Goal: Task Accomplishment & Management: Use online tool/utility

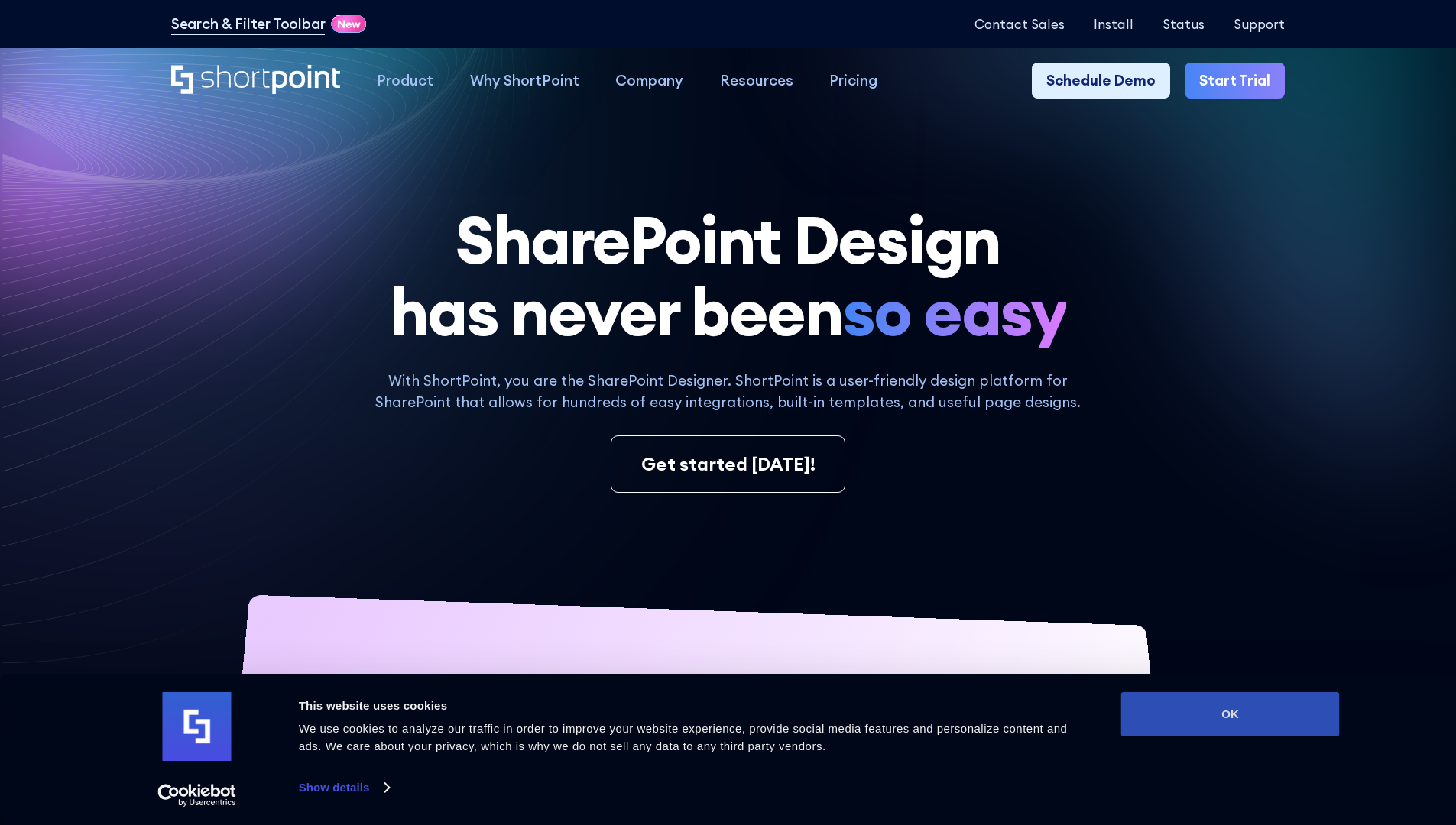
click at [1230, 714] on button "OK" at bounding box center [1231, 714] width 218 height 44
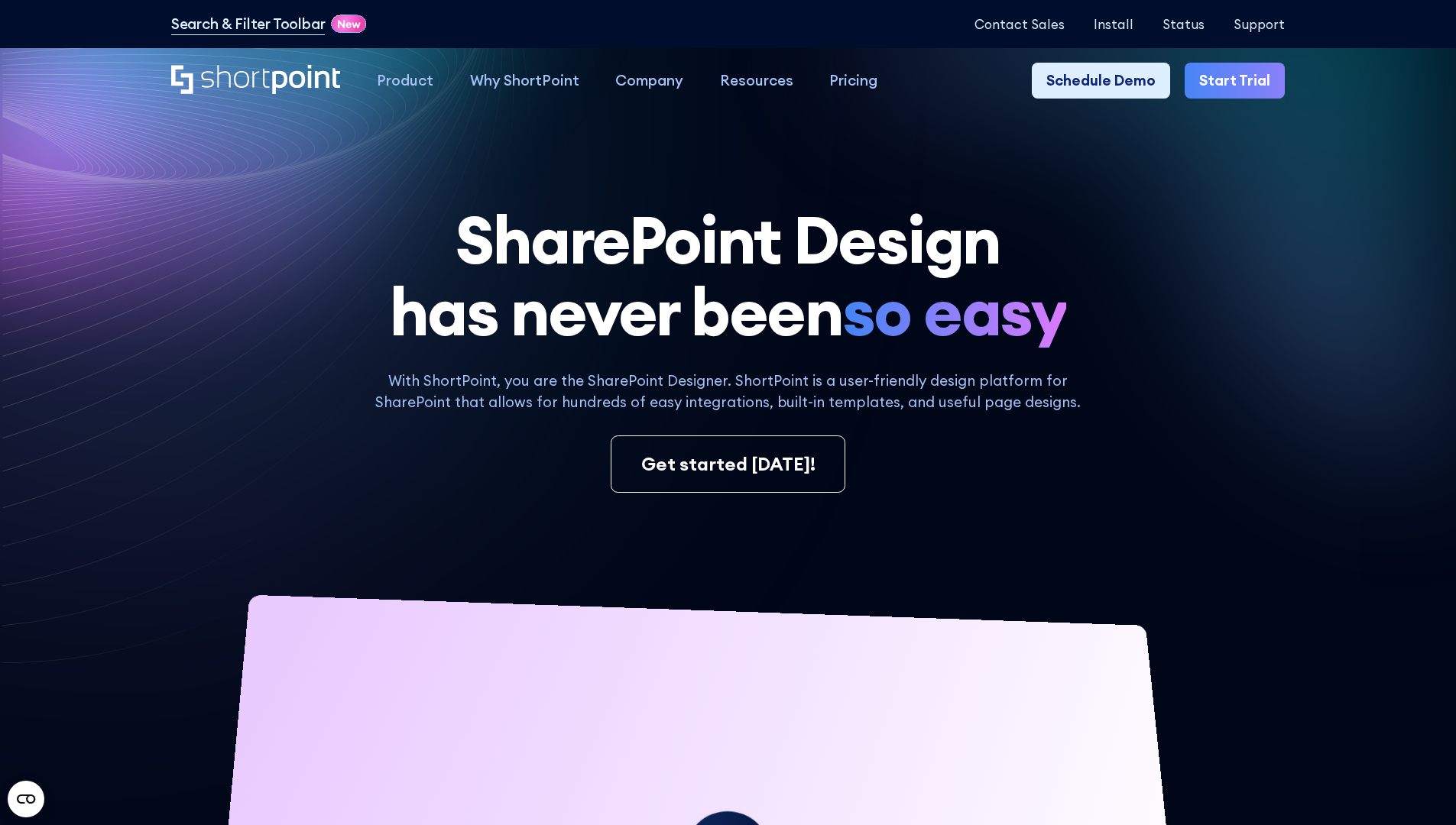
click at [1240, 81] on link "Start Trial" at bounding box center [1235, 81] width 100 height 36
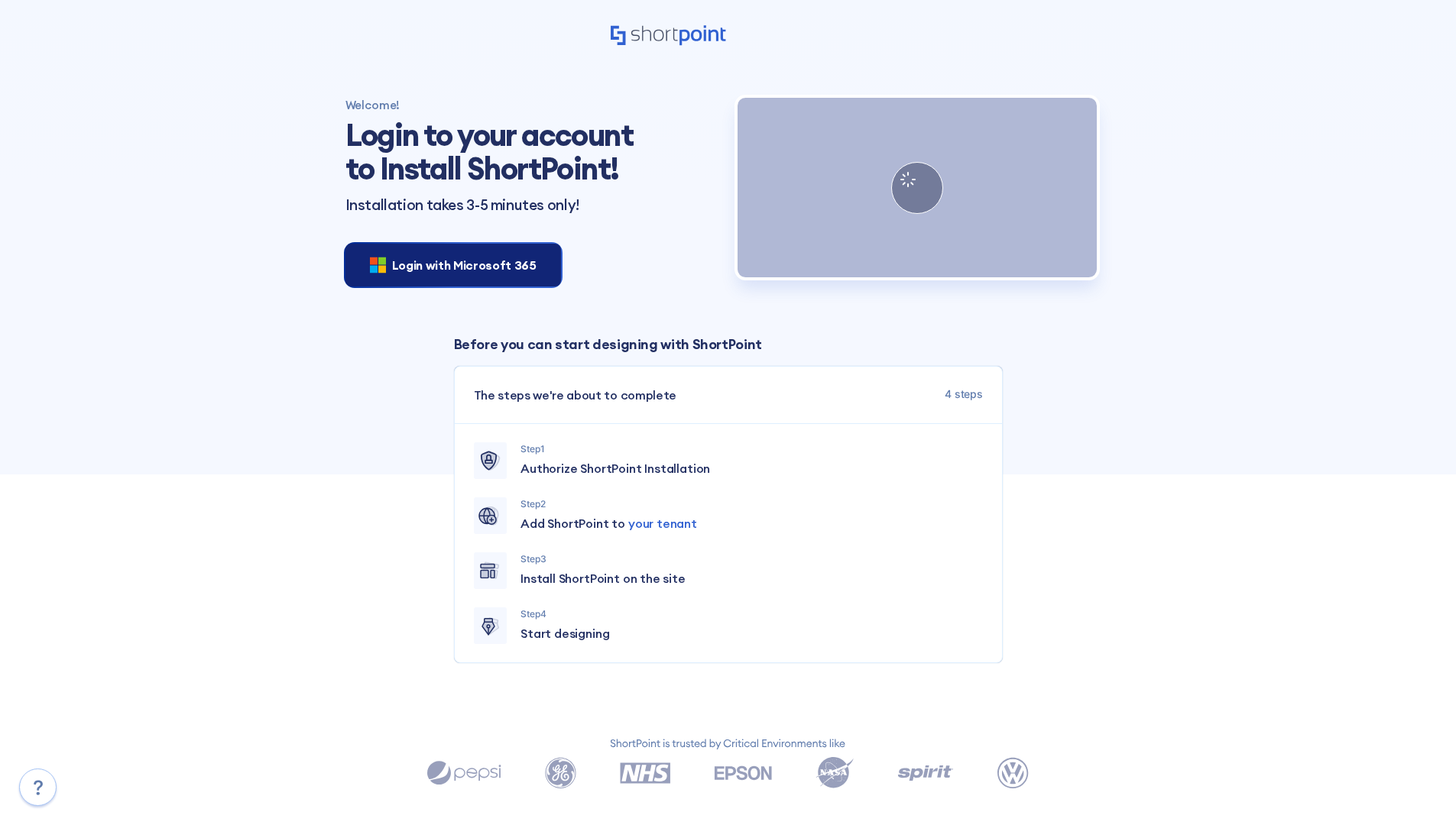
click at [449, 264] on span "Login with Microsoft 365" at bounding box center [464, 265] width 145 height 18
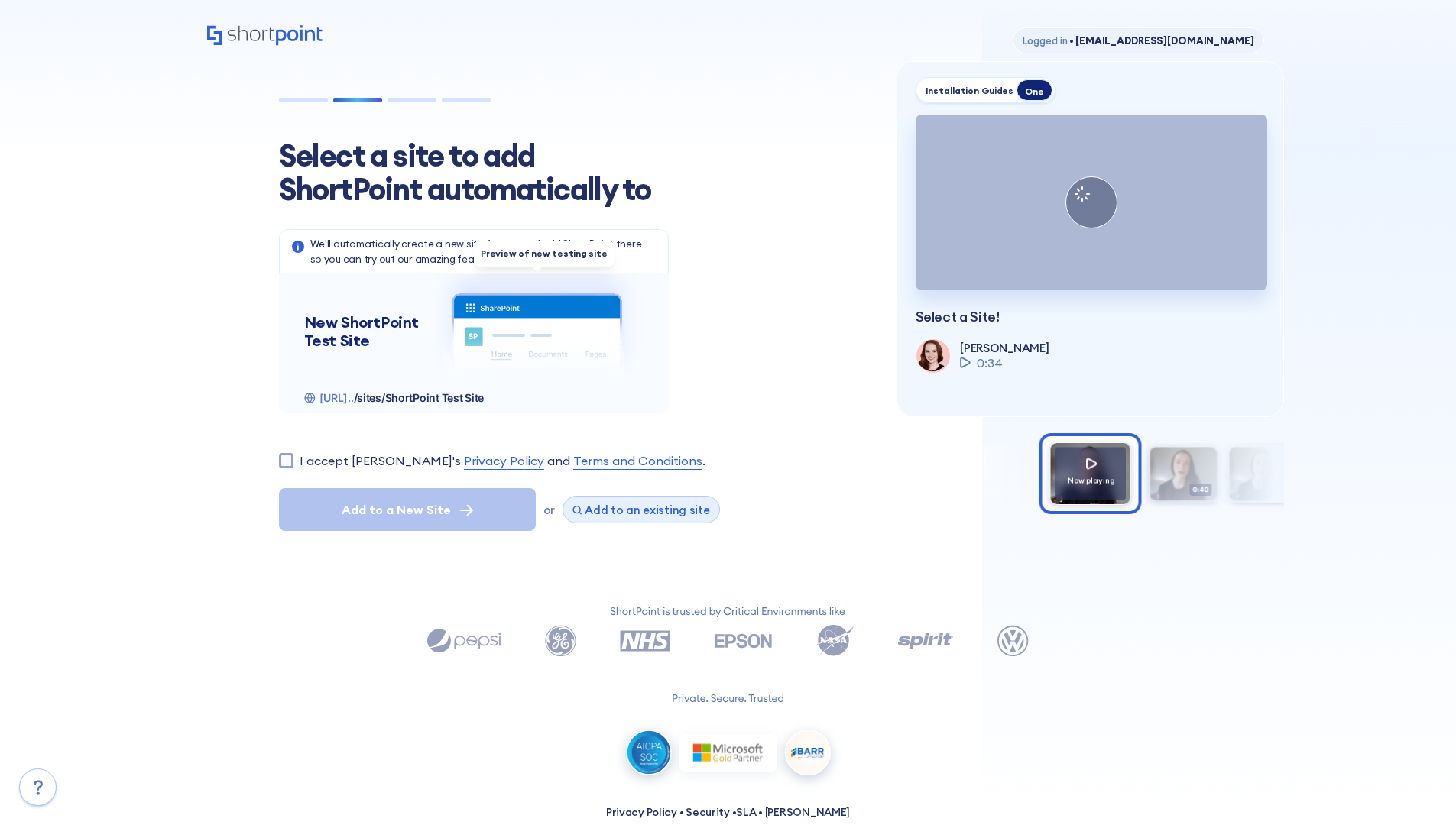
click at [635, 510] on span "Add to an existing site" at bounding box center [647, 510] width 126 height 15
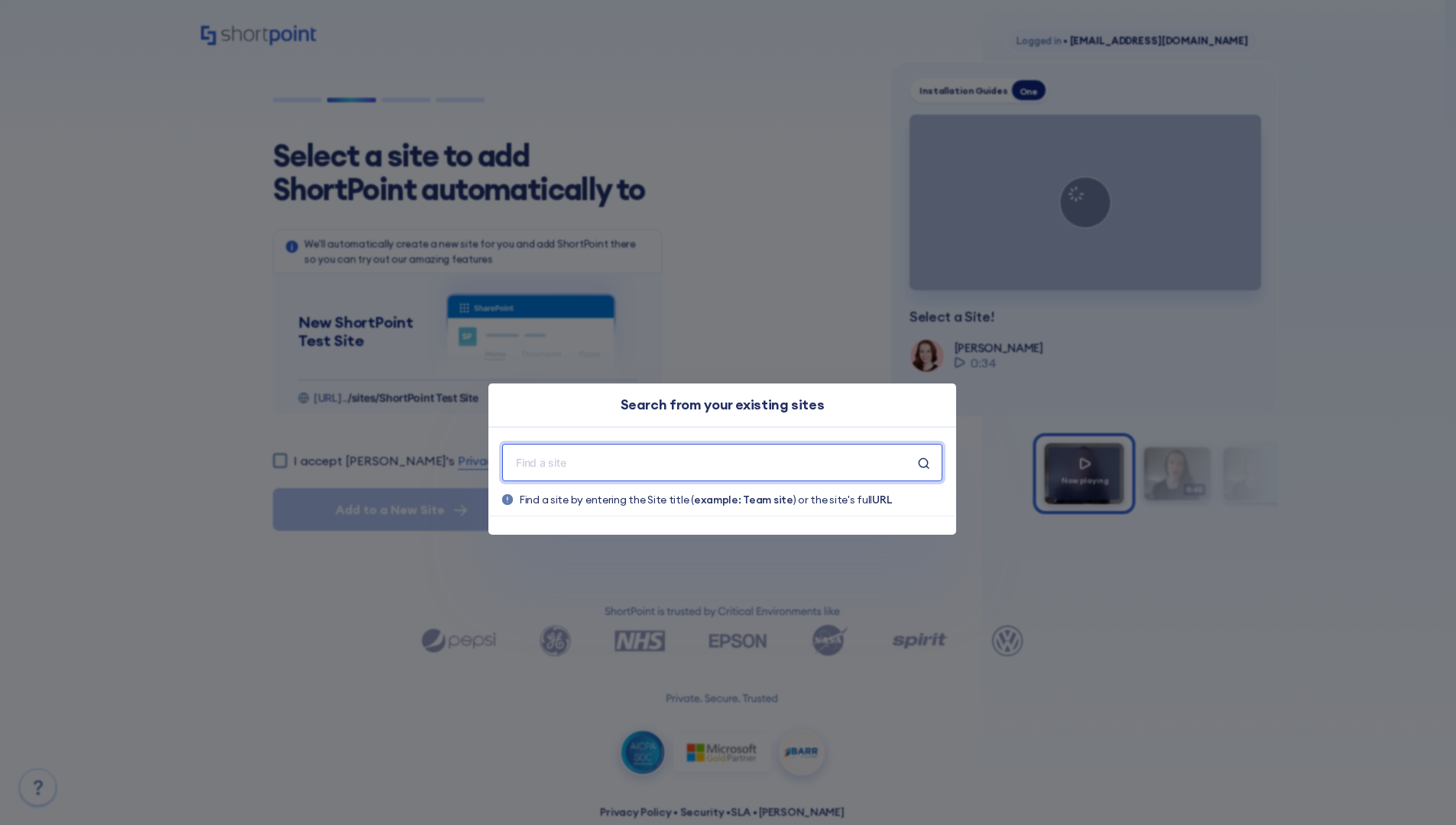
type input "Polar_Existing_Site"
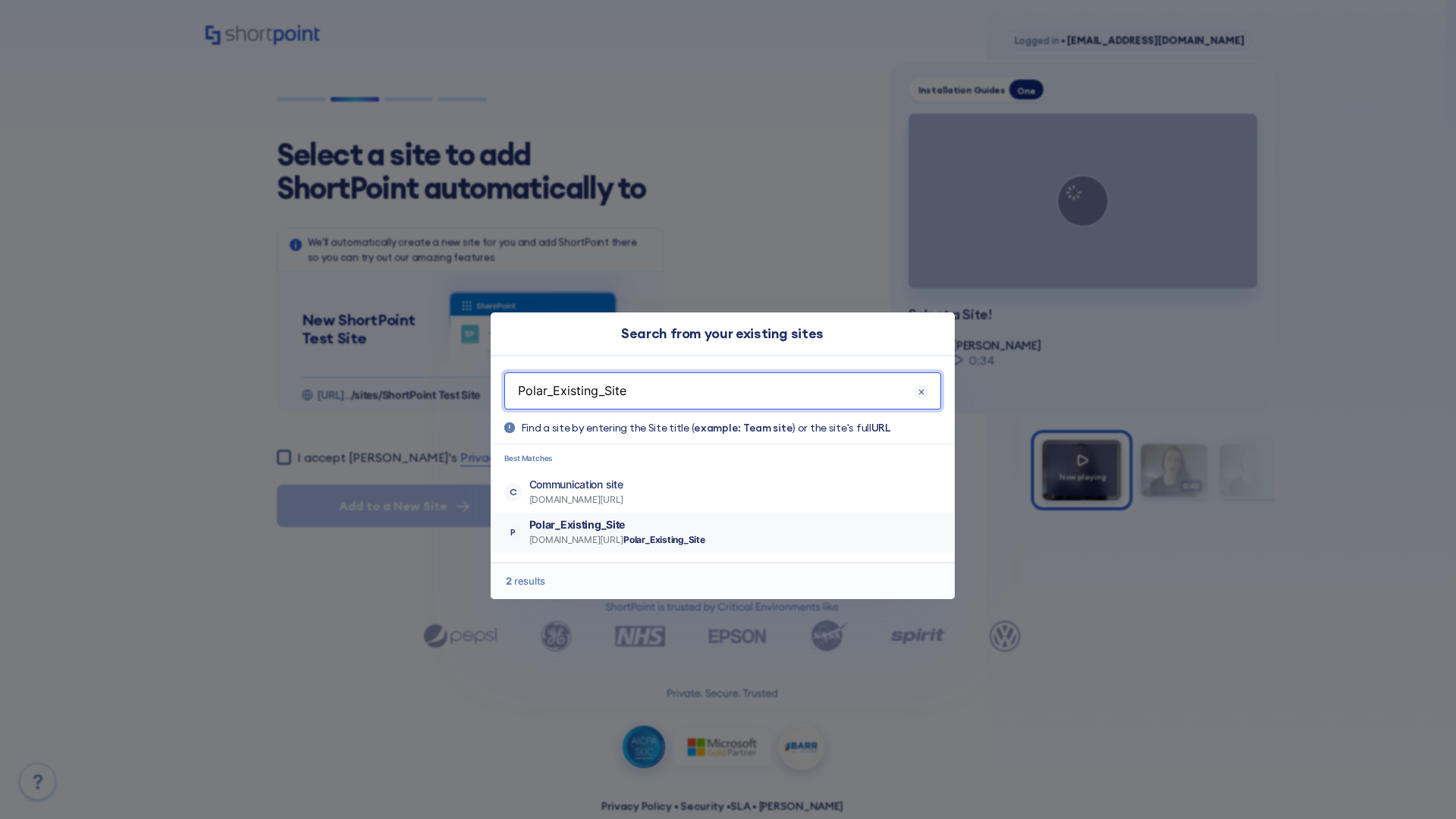
click at [661, 525] on p "Polar_Existing_Site" at bounding box center [617, 525] width 176 height 15
click at [289, 449] on input "I accept [PERSON_NAME]'s Privacy Policy and Terms and Conditions ." at bounding box center [283, 456] width 15 height 15
checkbox input "true"
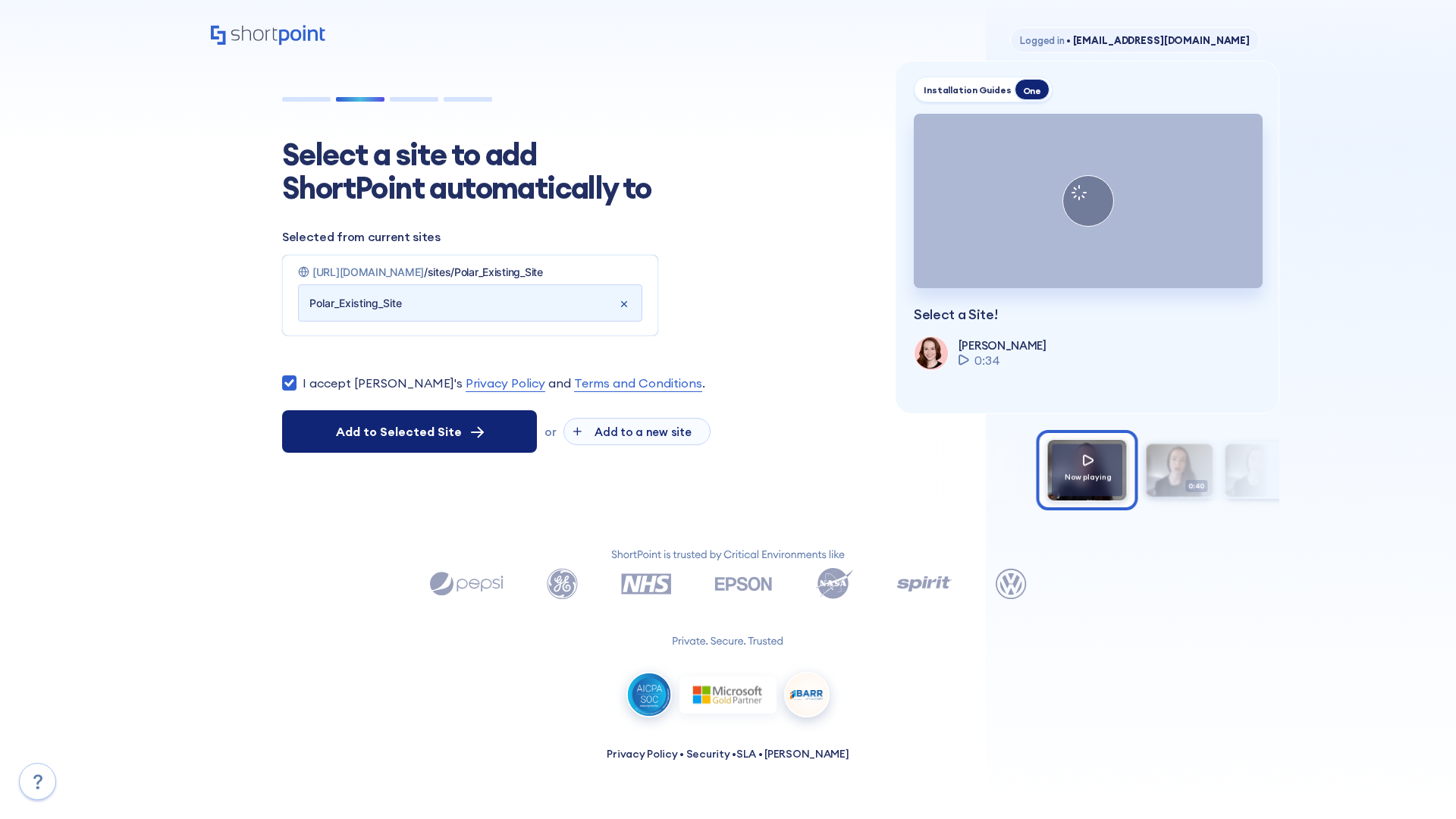
click at [410, 441] on span "Add to Selected Site" at bounding box center [399, 431] width 126 height 18
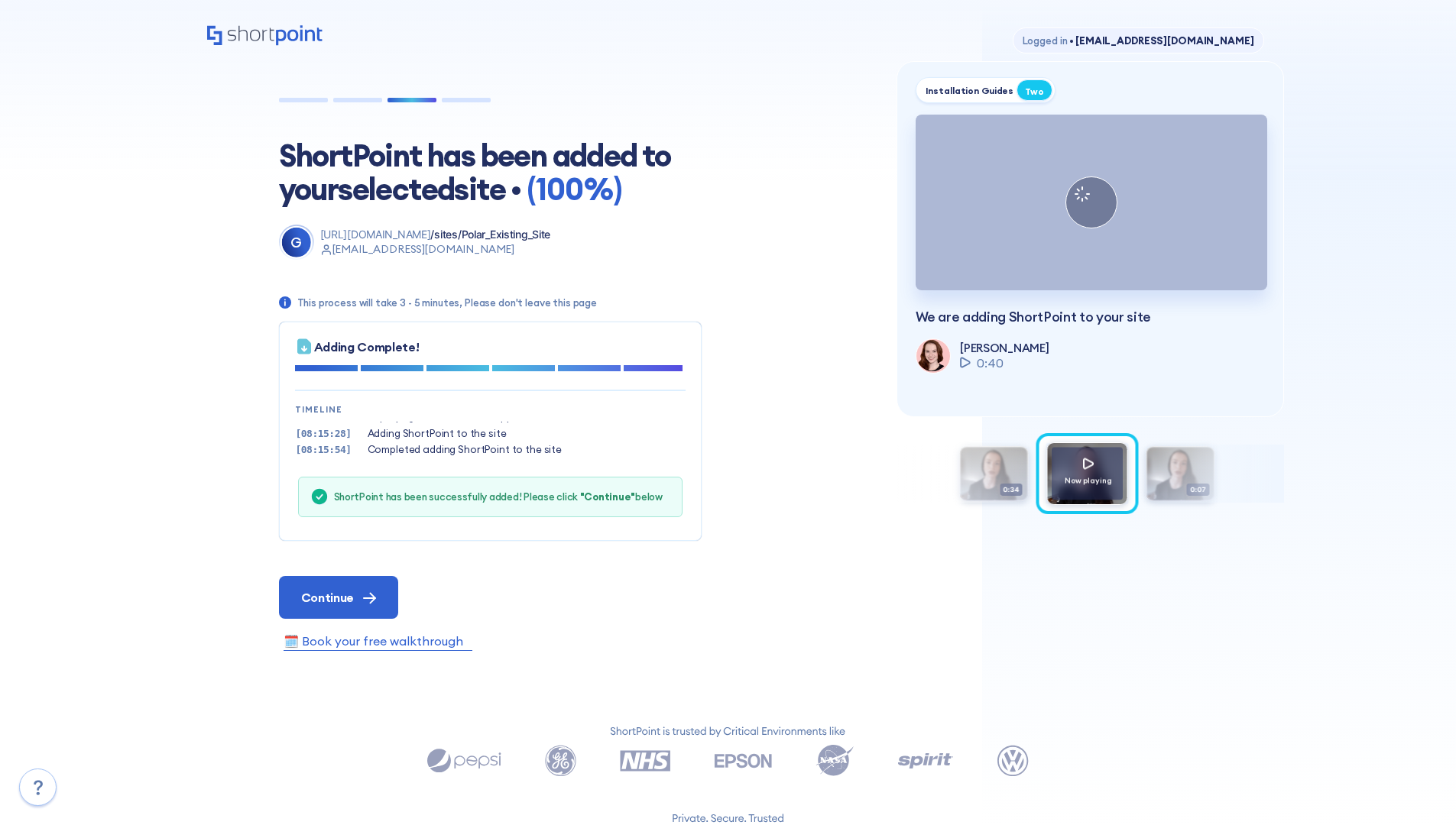
scroll to position [47, 0]
click at [338, 596] on span "Continue" at bounding box center [327, 597] width 53 height 18
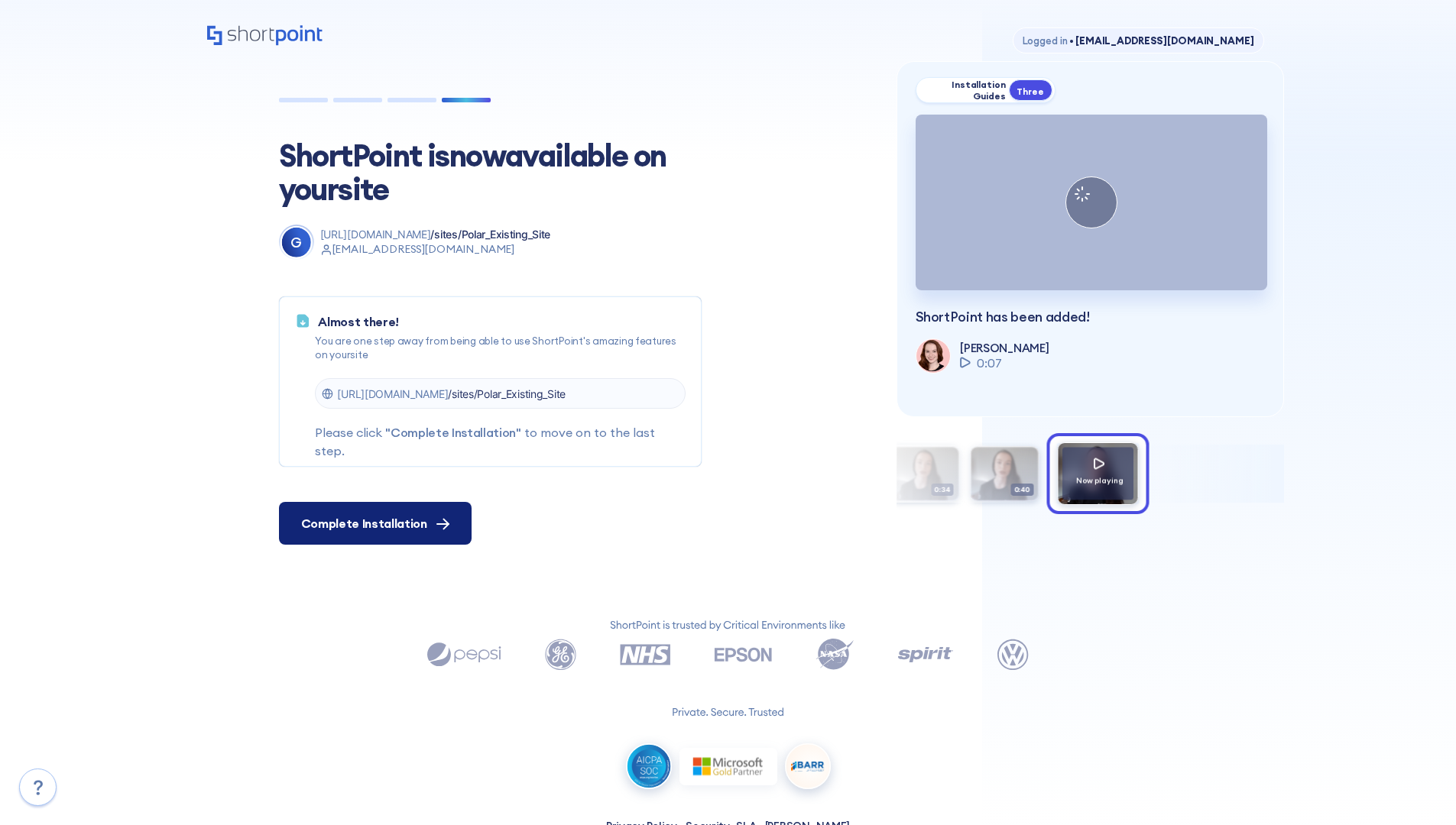
click at [373, 524] on span "Complete Installation" at bounding box center [365, 523] width 126 height 18
